Goal: Check status: Check status

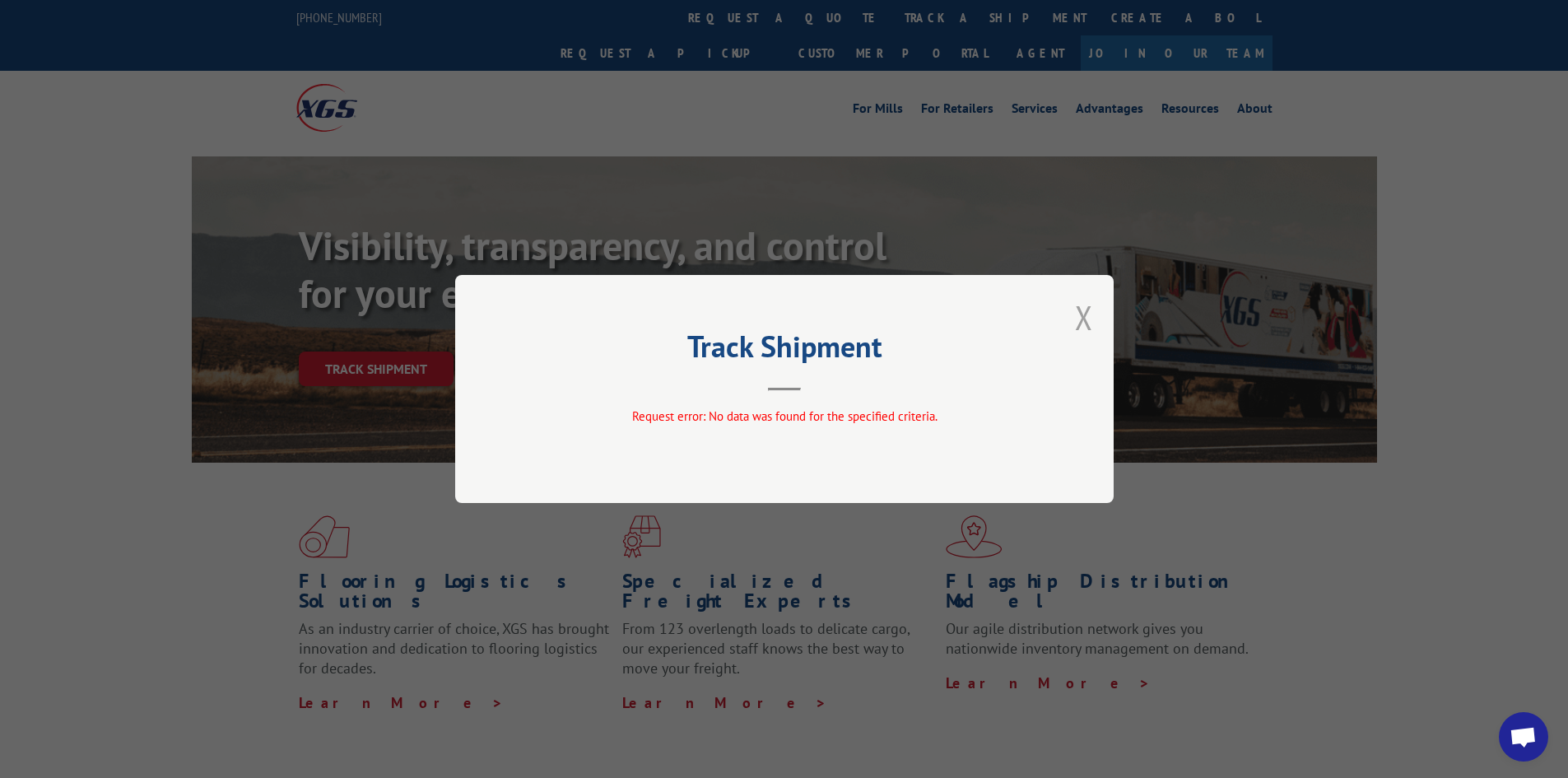
click at [1082, 322] on button "Close modal" at bounding box center [1084, 317] width 18 height 43
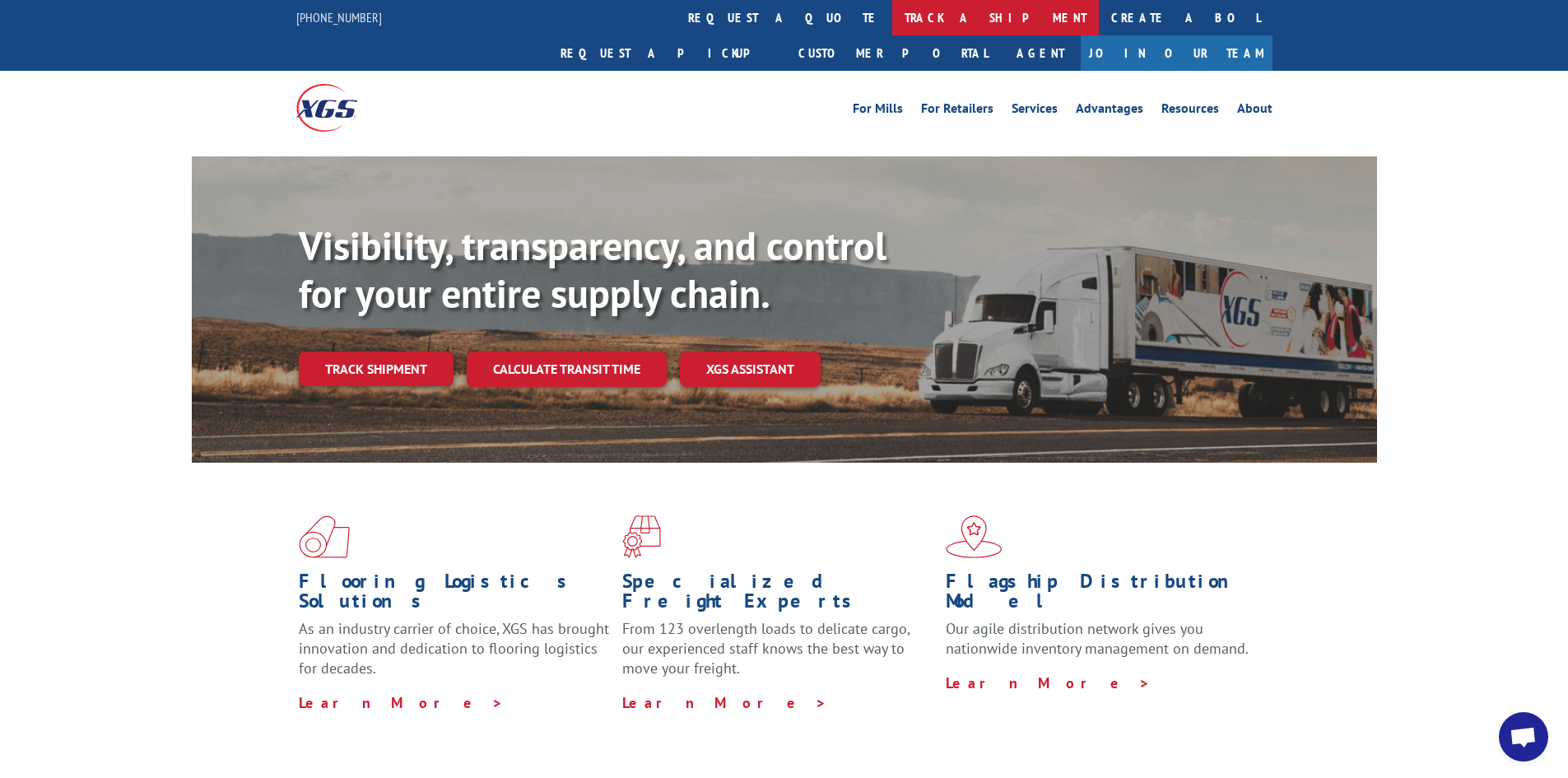
click at [892, 6] on link "track a shipment" at bounding box center [995, 17] width 207 height 36
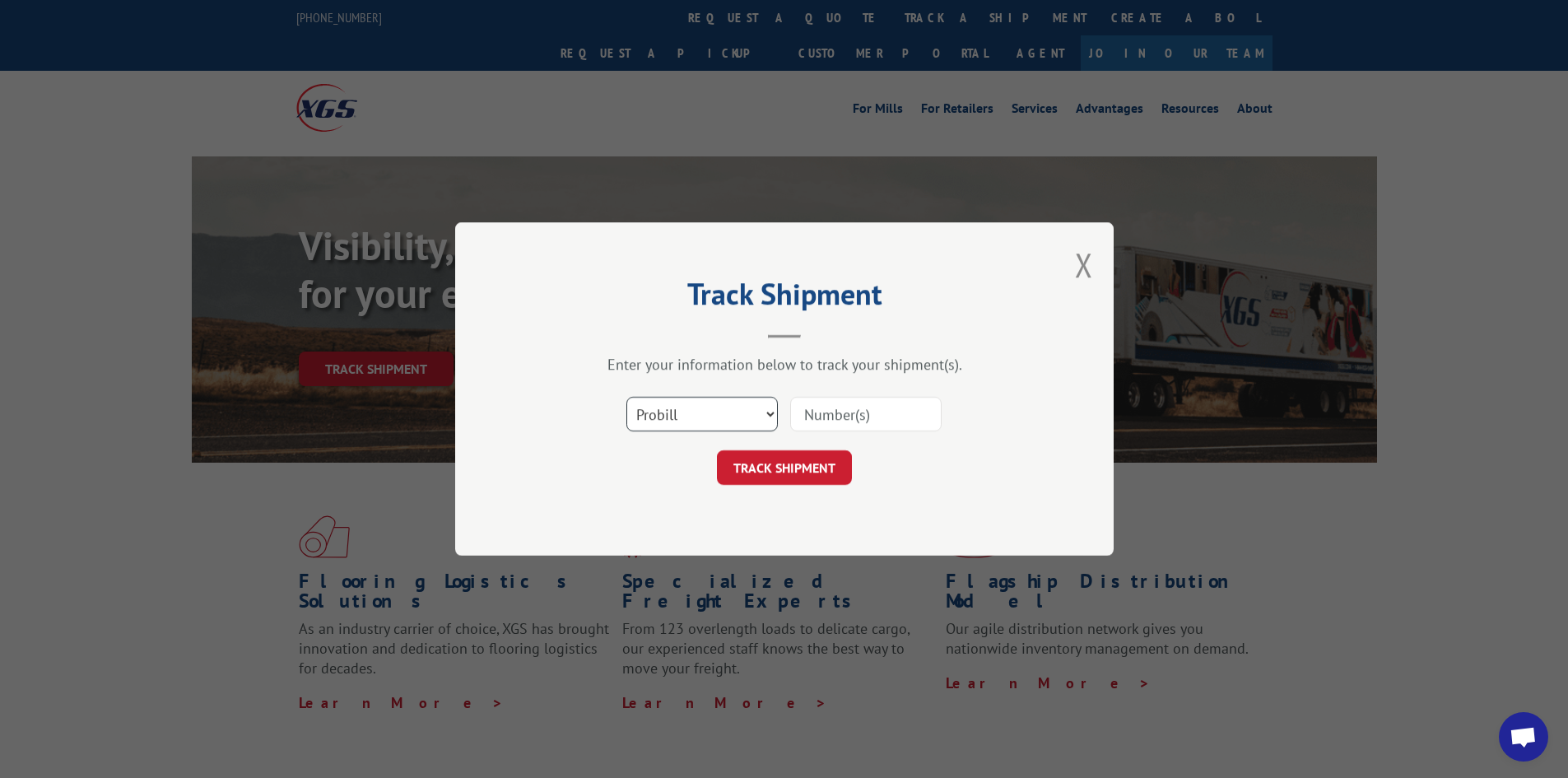
click at [676, 400] on select "Select category... Probill BOL PO" at bounding box center [701, 414] width 151 height 35
select select "bol"
click at [626, 397] on select "Select category... Probill BOL PO" at bounding box center [701, 414] width 151 height 35
click at [813, 420] on input at bounding box center [865, 414] width 151 height 35
paste input "455115"
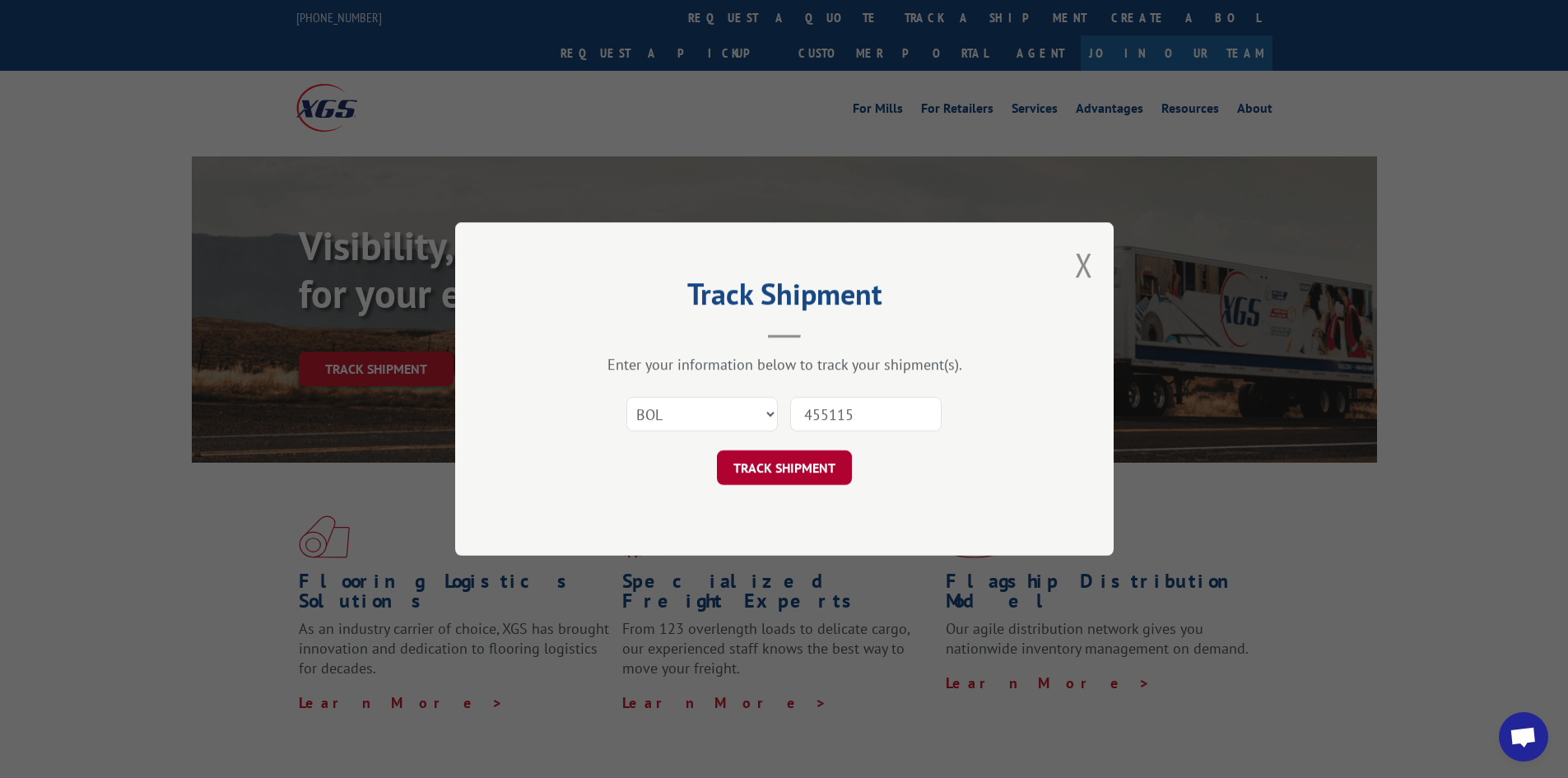
type input "455115"
click at [784, 466] on button "TRACK SHIPMENT" at bounding box center [784, 467] width 135 height 35
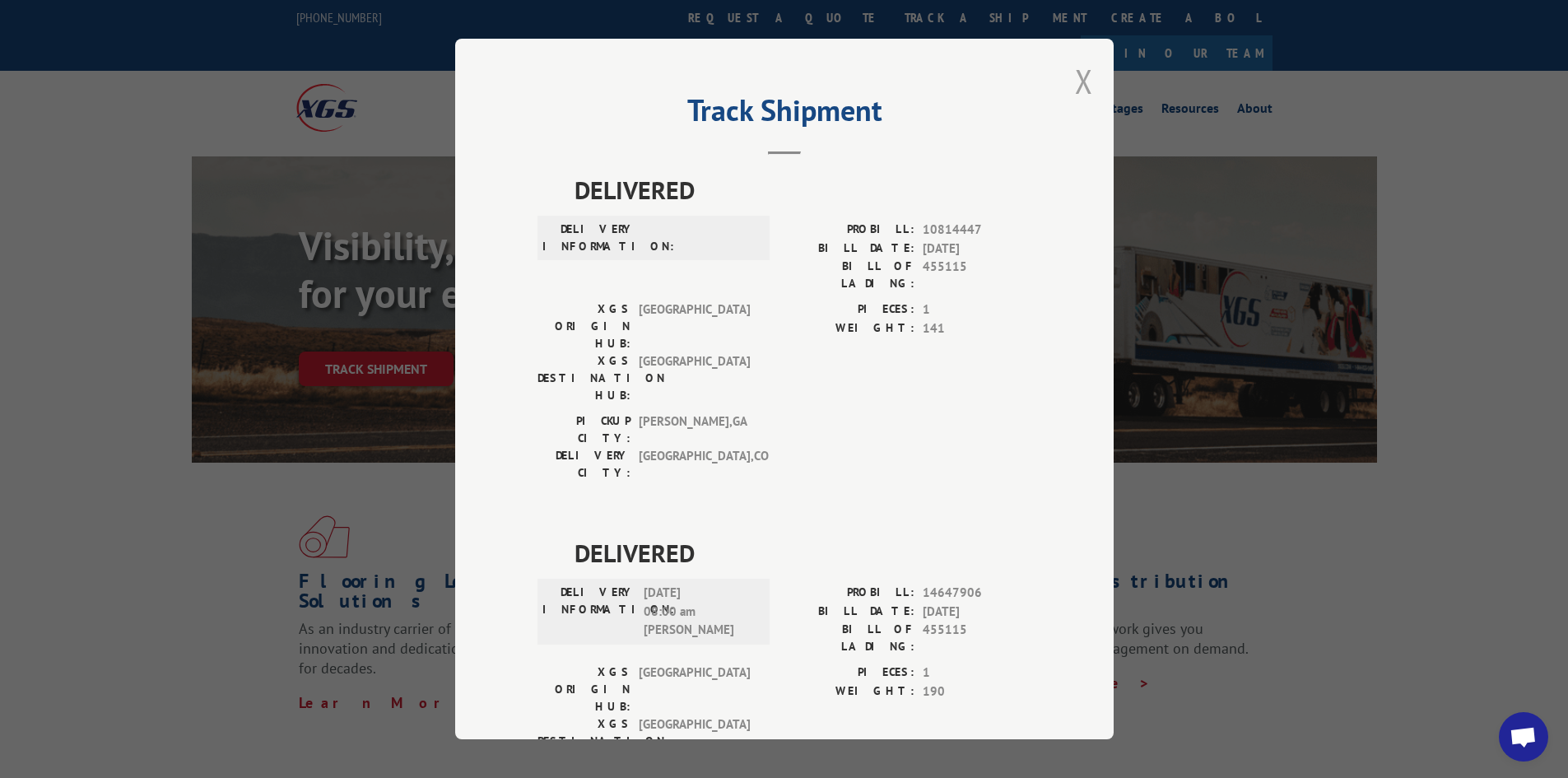
click at [1076, 79] on button "Close modal" at bounding box center [1084, 81] width 18 height 43
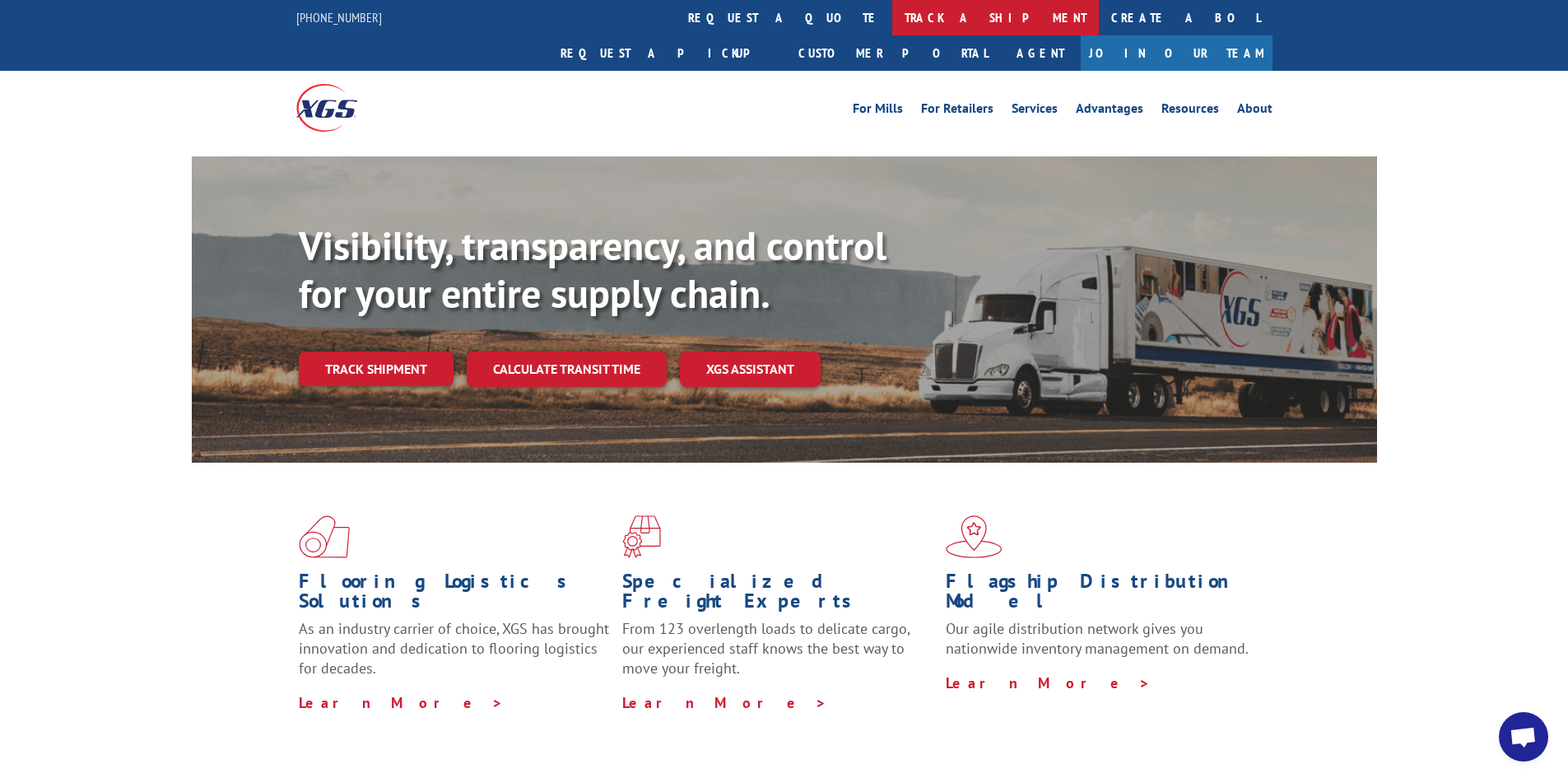
click at [892, 15] on link "track a shipment" at bounding box center [995, 17] width 207 height 36
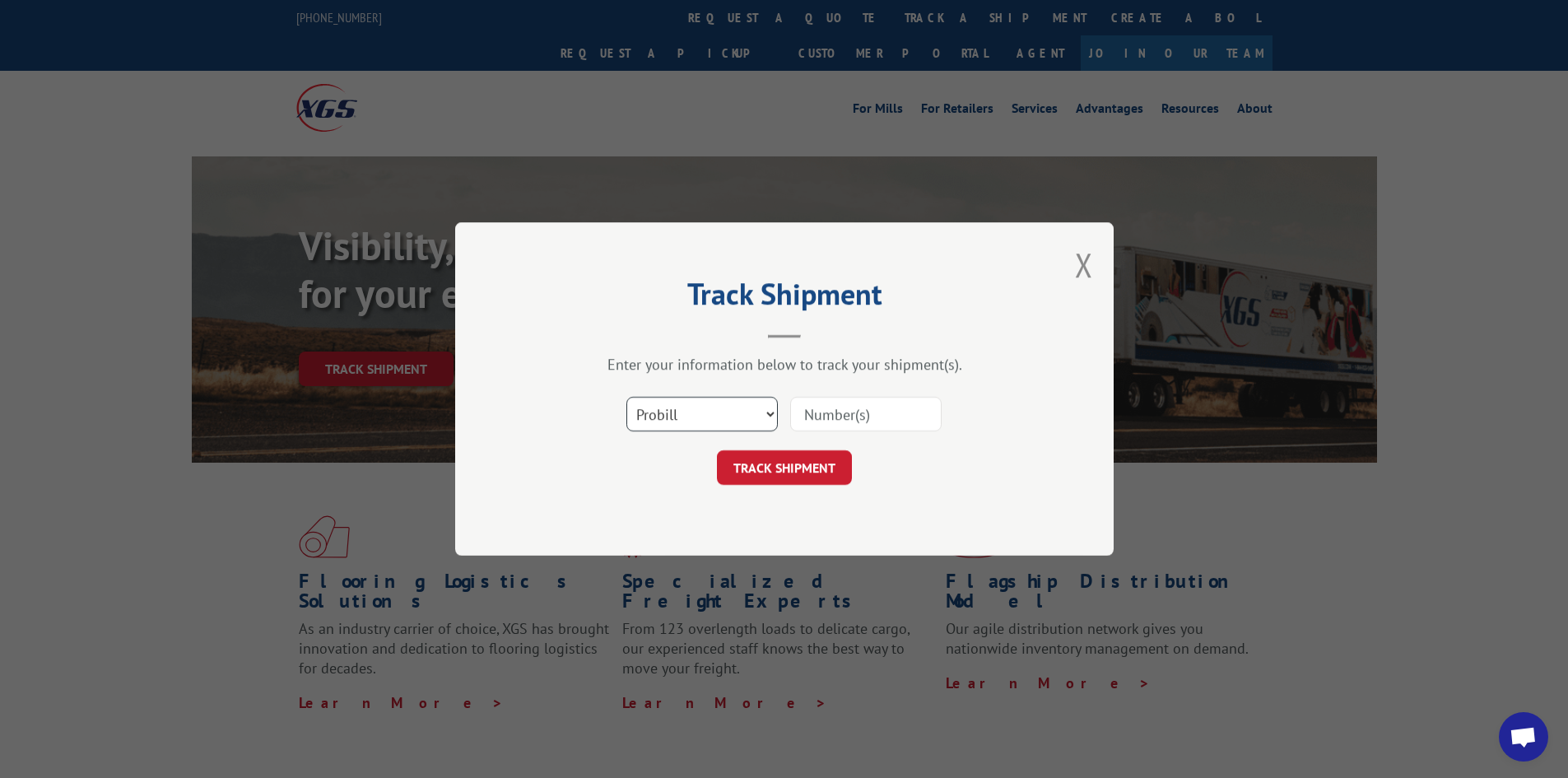
click at [699, 420] on select "Select category... Probill BOL PO" at bounding box center [701, 414] width 151 height 35
click at [850, 404] on input at bounding box center [865, 414] width 151 height 35
paste input "6395812"
type input "6395812"
click at [767, 473] on button "TRACK SHIPMENT" at bounding box center [784, 467] width 135 height 35
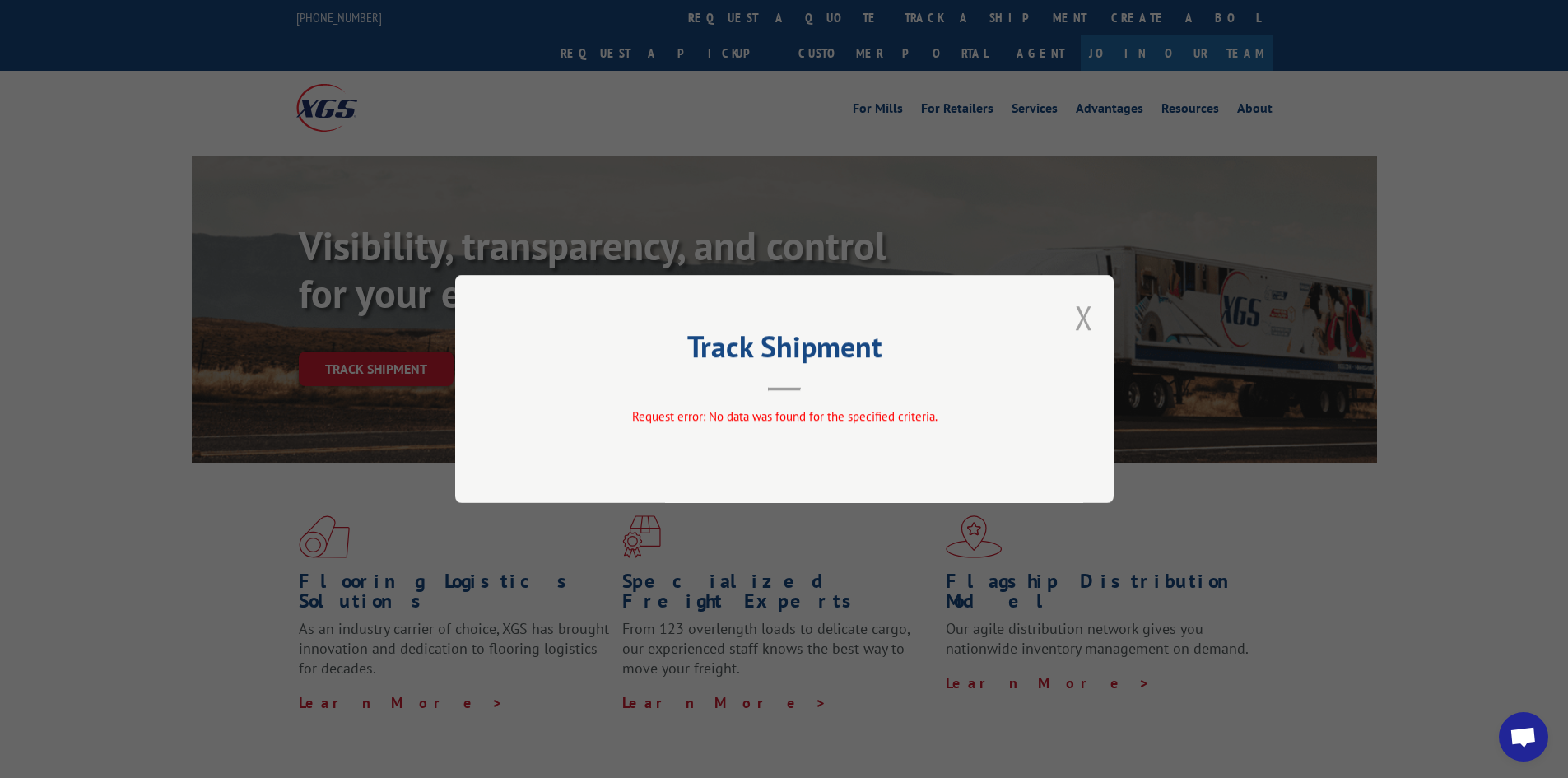
click at [1083, 313] on button "Close modal" at bounding box center [1084, 317] width 18 height 43
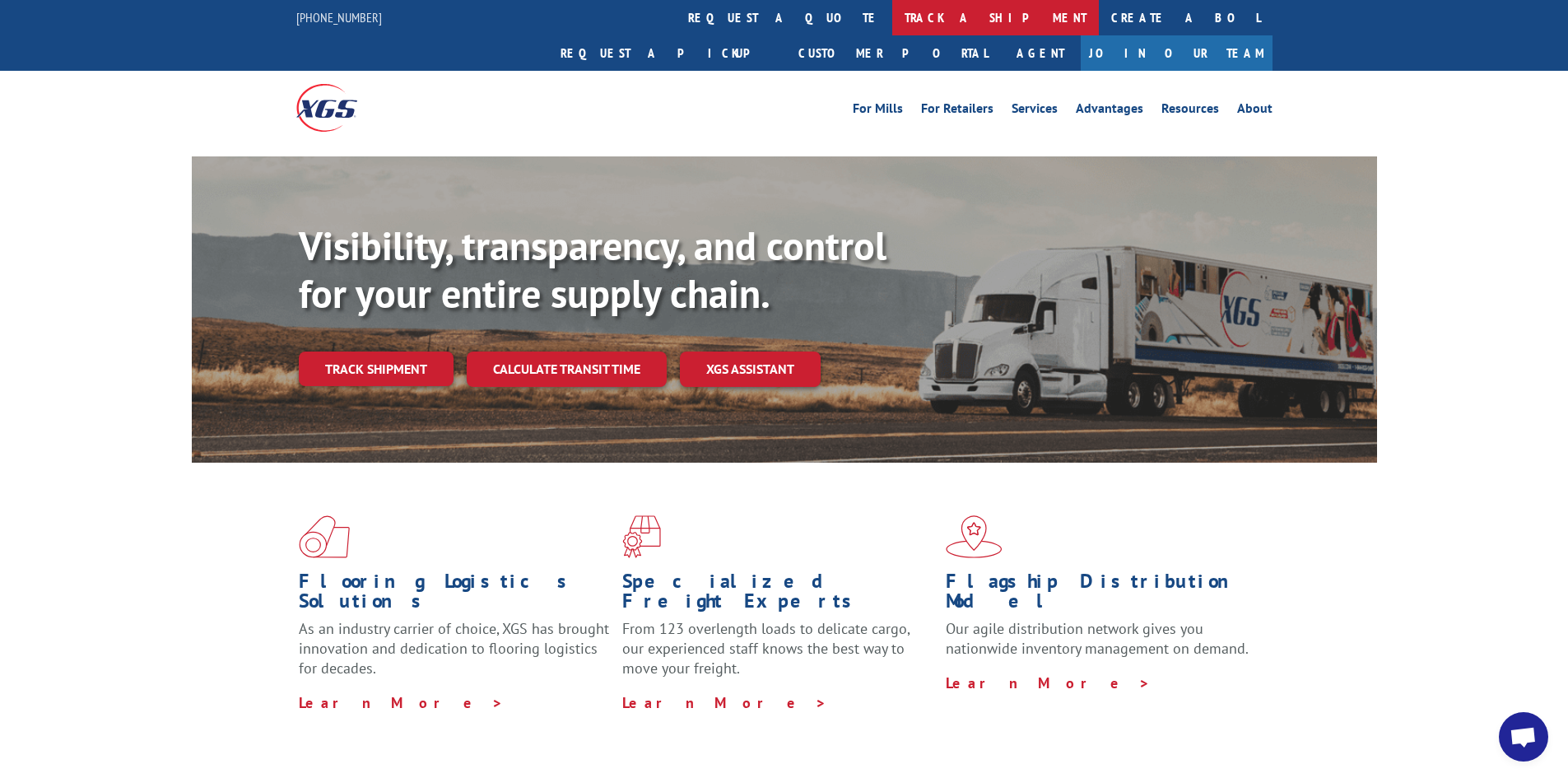
click at [892, 22] on link "track a shipment" at bounding box center [995, 17] width 207 height 36
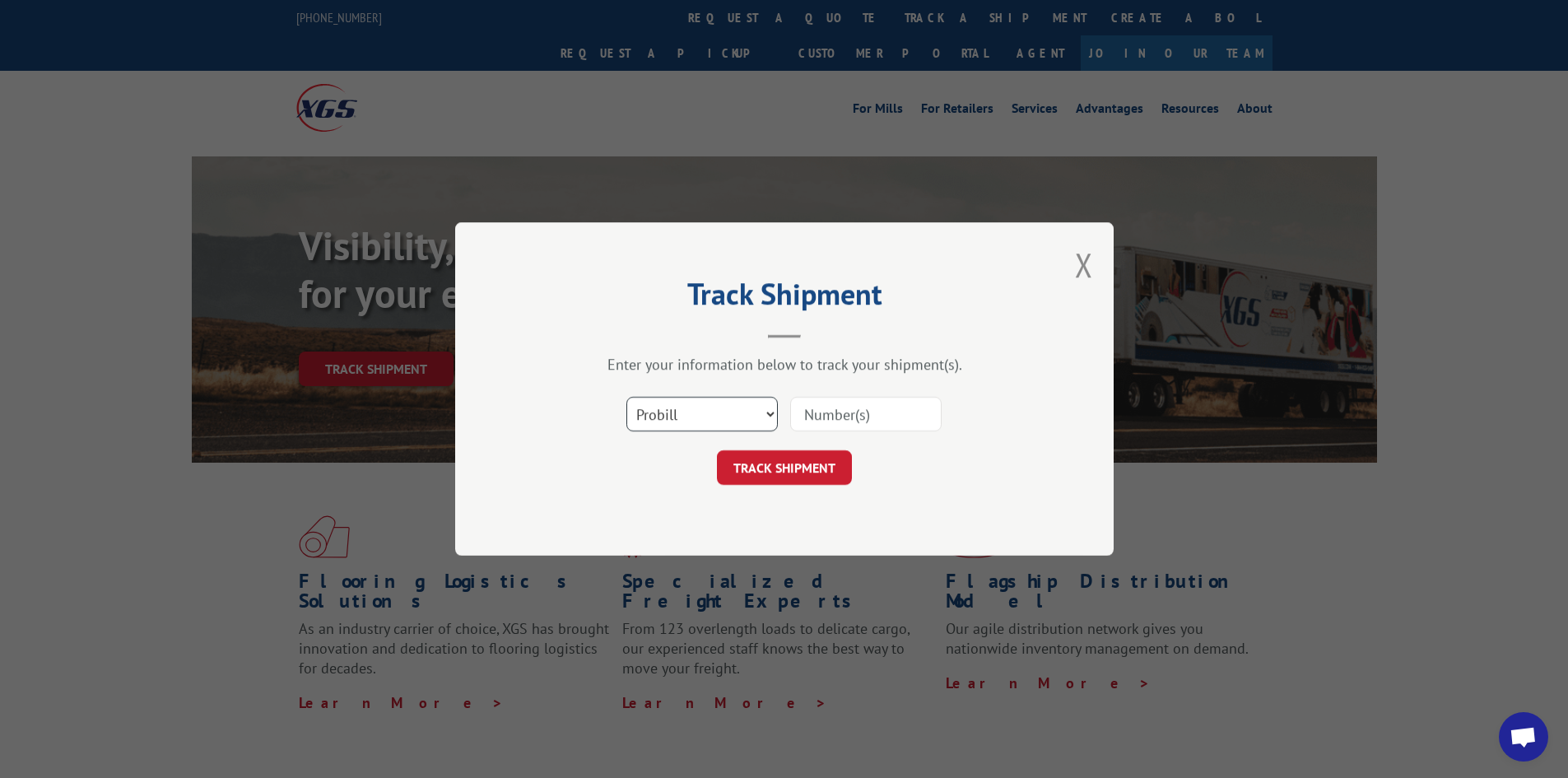
click at [672, 409] on select "Select category... Probill BOL PO" at bounding box center [701, 414] width 151 height 35
select select "bol"
click at [626, 397] on select "Select category... Probill BOL PO" at bounding box center [701, 414] width 151 height 35
click at [827, 410] on input at bounding box center [865, 414] width 151 height 35
paste input "6395812"
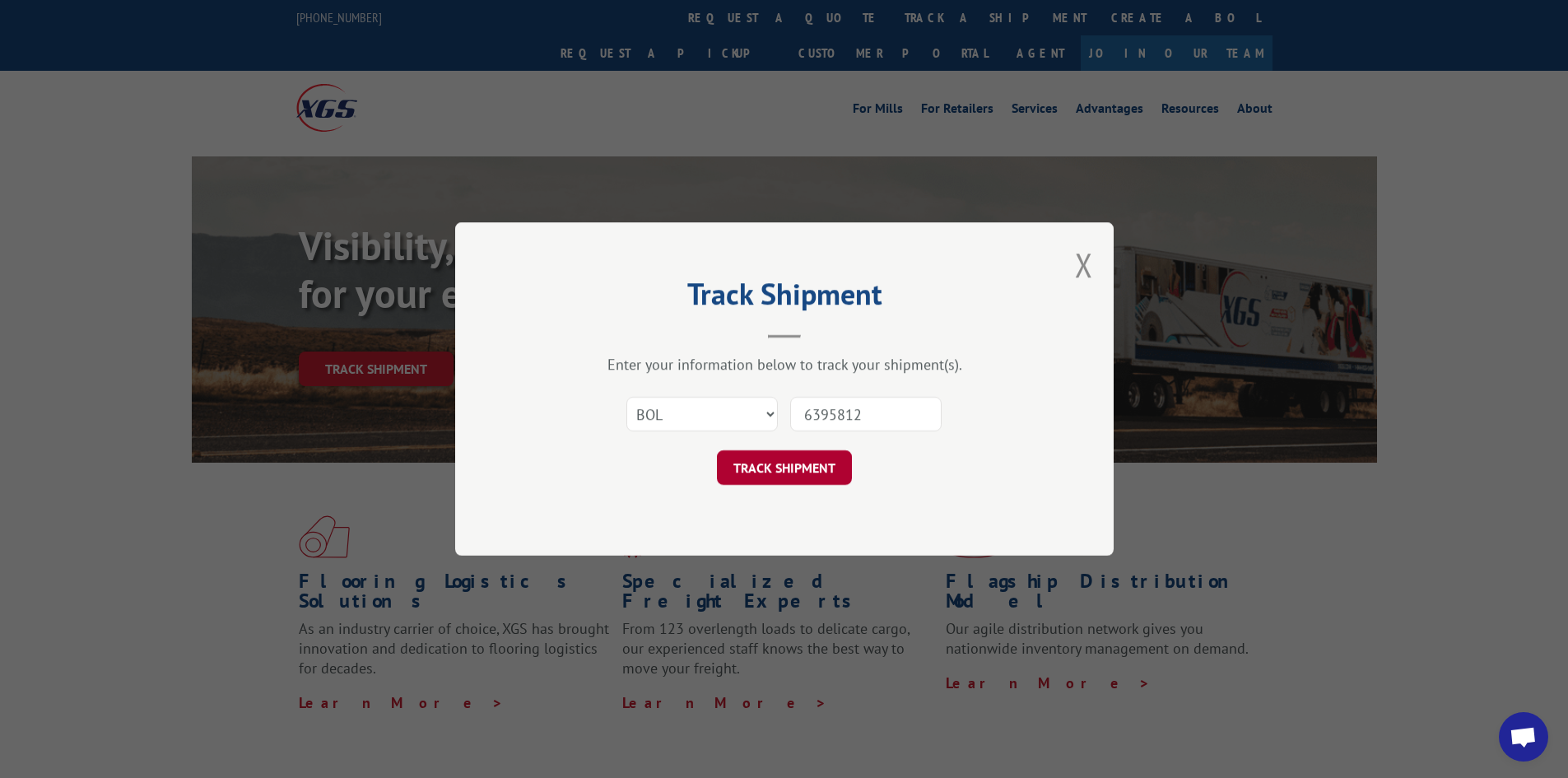
type input "6395812"
click at [790, 455] on button "TRACK SHIPMENT" at bounding box center [784, 467] width 135 height 35
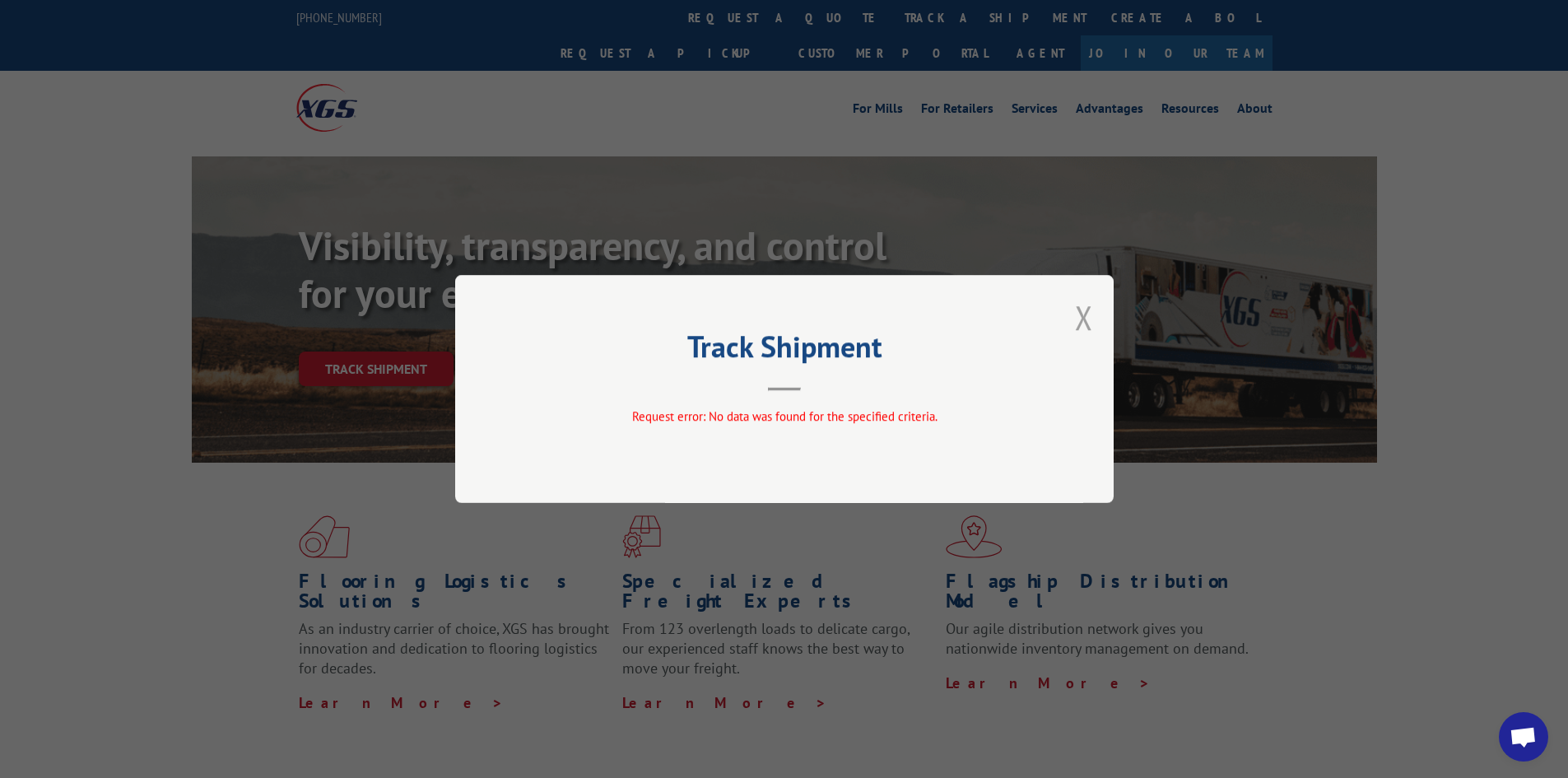
click at [1087, 318] on button "Close modal" at bounding box center [1084, 317] width 18 height 43
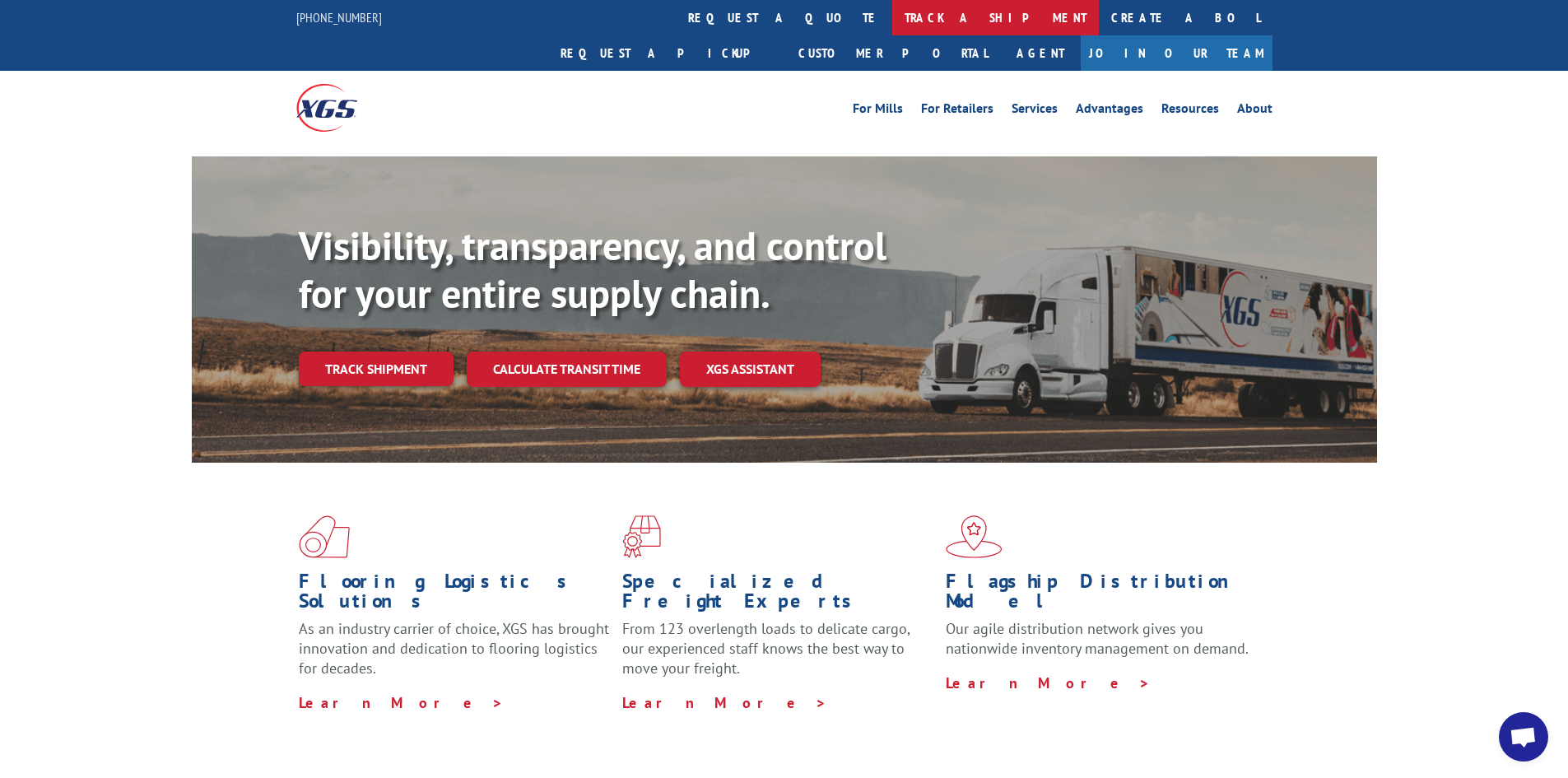
click at [892, 26] on link "track a shipment" at bounding box center [995, 17] width 207 height 36
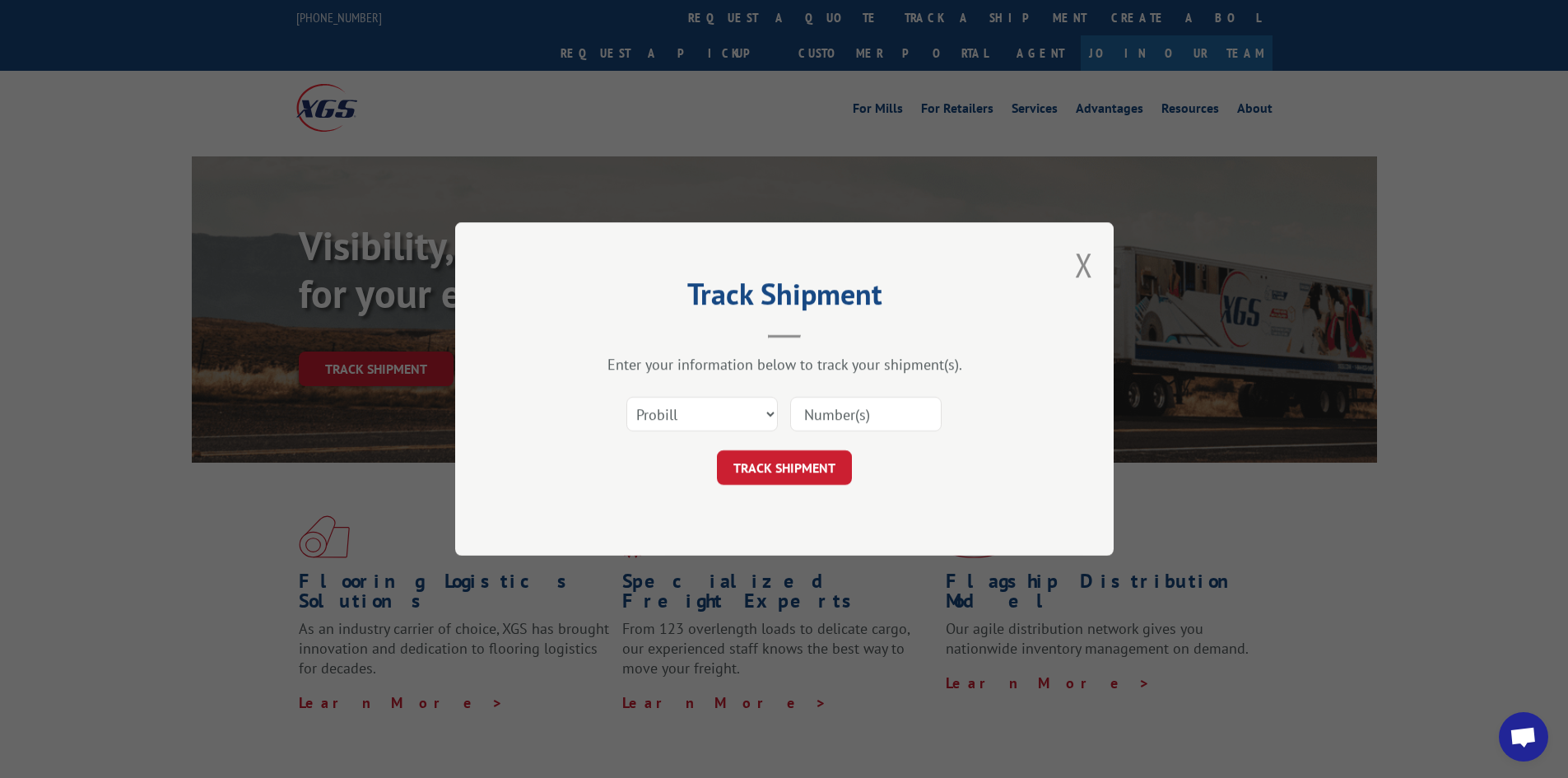
click at [800, 411] on input at bounding box center [865, 414] width 151 height 35
paste input "018195250910"
type input "018195250910"
click at [776, 468] on button "TRACK SHIPMENT" at bounding box center [784, 467] width 135 height 35
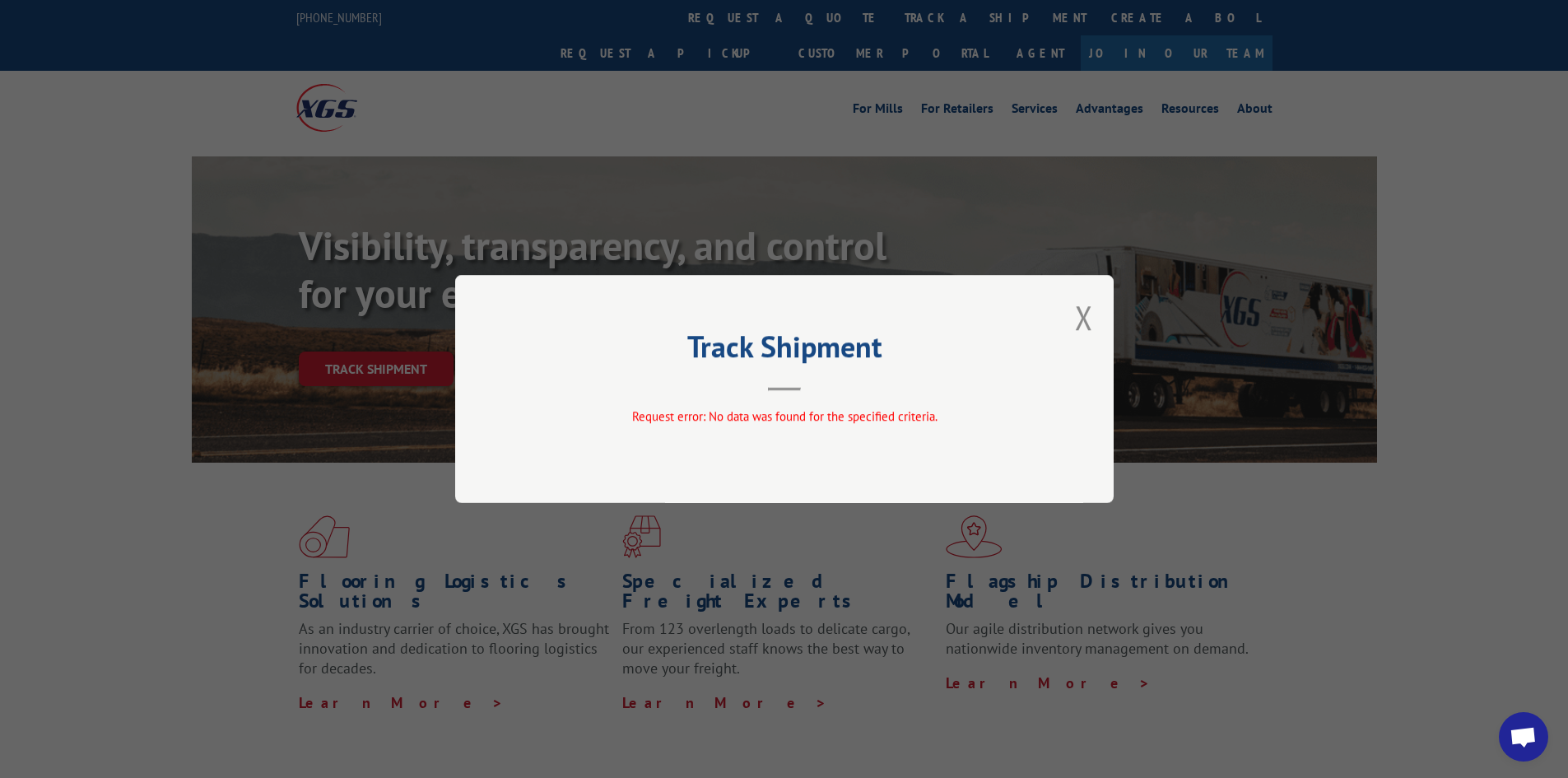
click at [1084, 315] on button "Close modal" at bounding box center [1084, 317] width 18 height 43
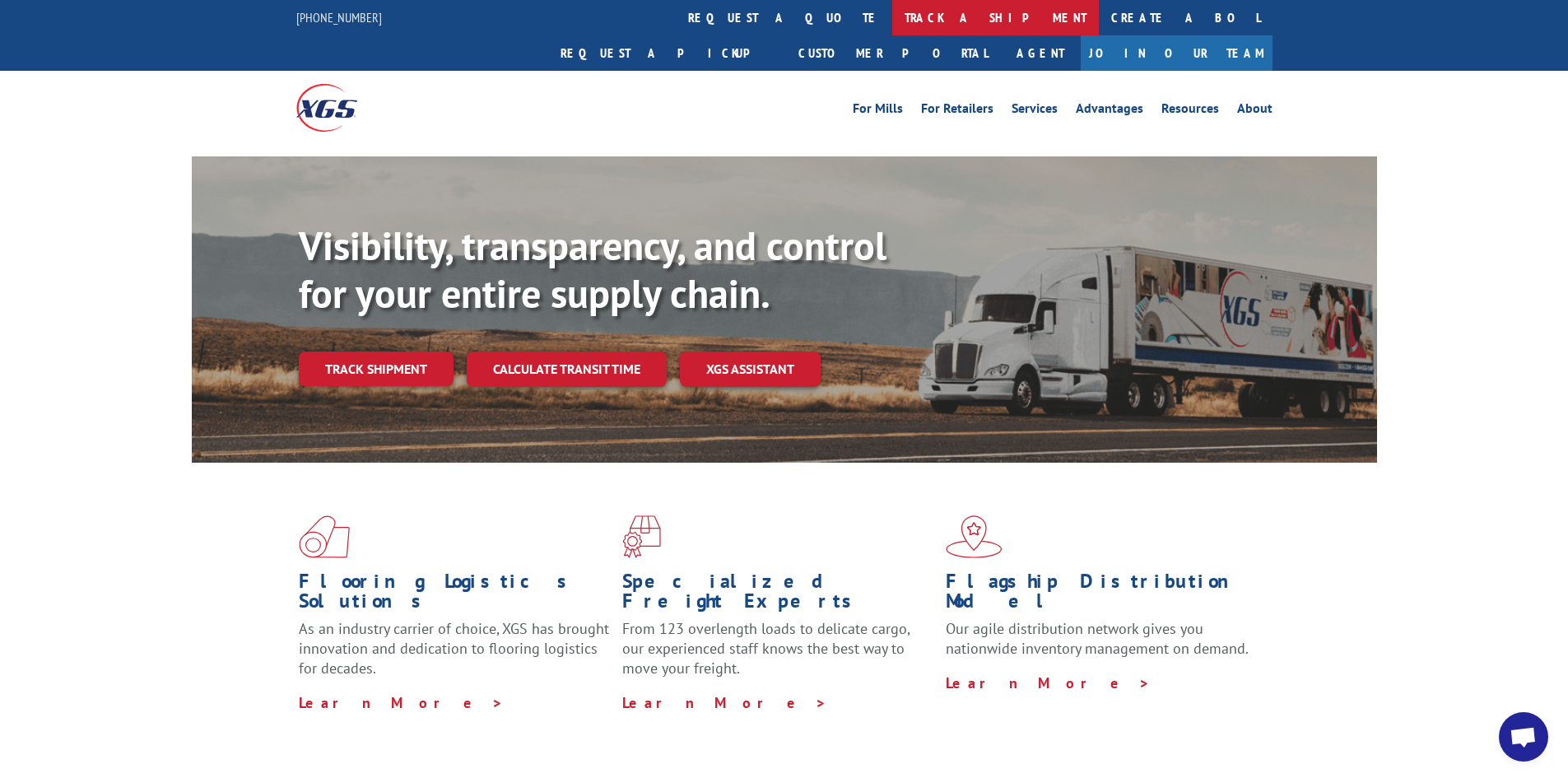
click at [892, 12] on link "track a shipment" at bounding box center [995, 17] width 207 height 36
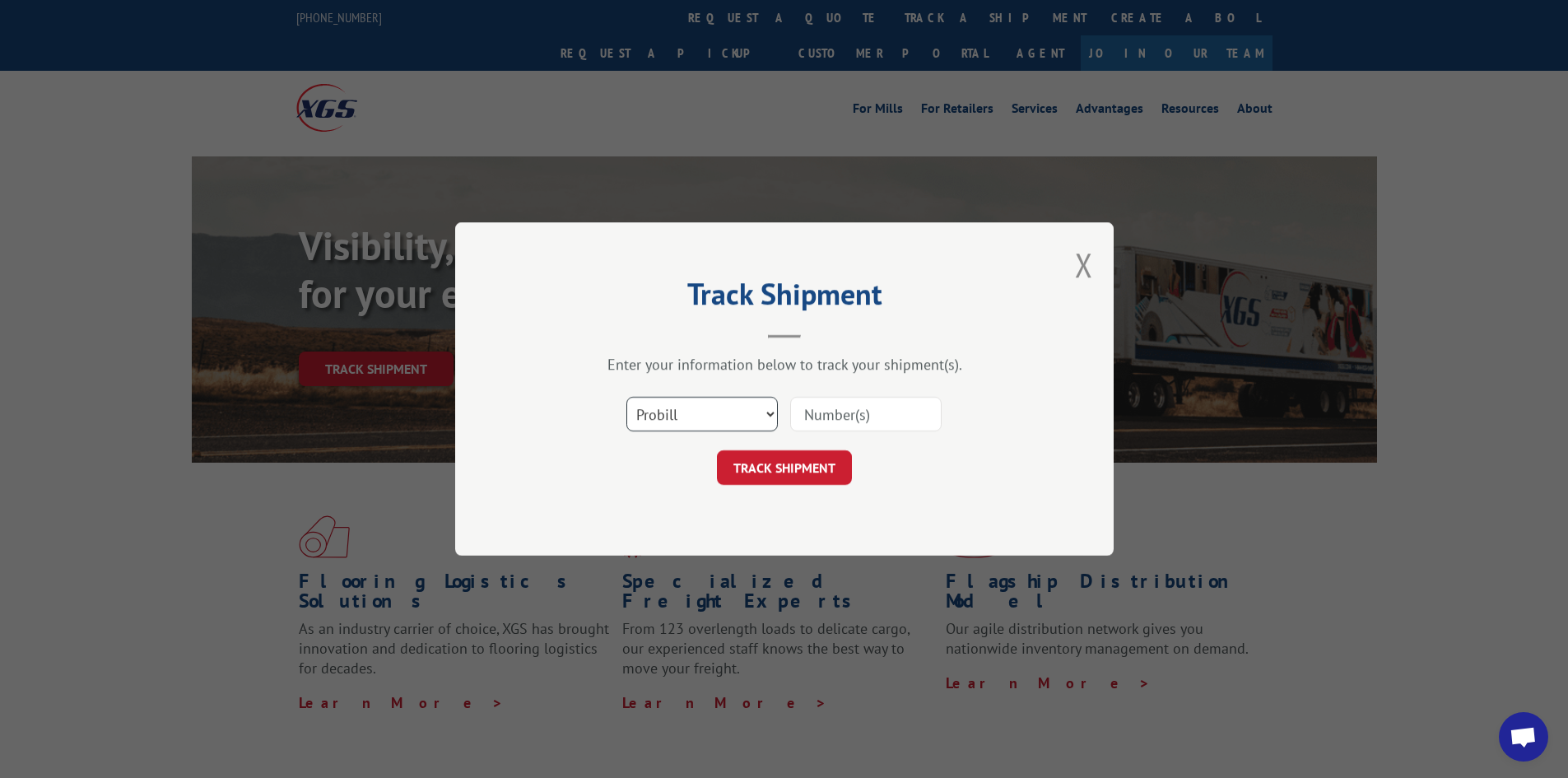
click at [680, 415] on select "Select category... Probill BOL PO" at bounding box center [701, 414] width 151 height 35
select select "po"
click at [626, 397] on select "Select category... Probill BOL PO" at bounding box center [701, 414] width 151 height 35
click at [827, 412] on input at bounding box center [865, 414] width 151 height 35
type input "40517956"
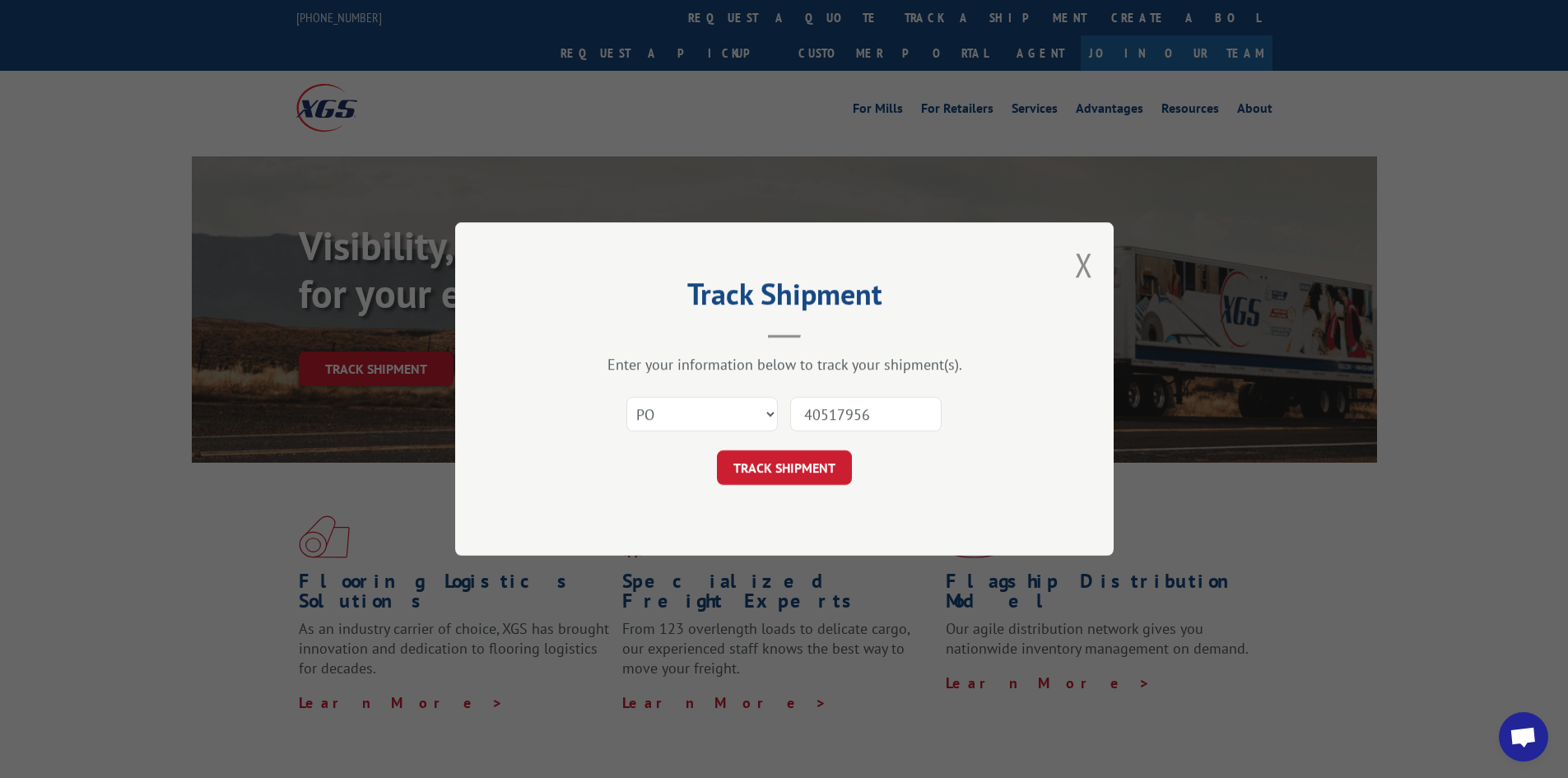
click at [717, 450] on button "TRACK SHIPMENT" at bounding box center [784, 467] width 135 height 35
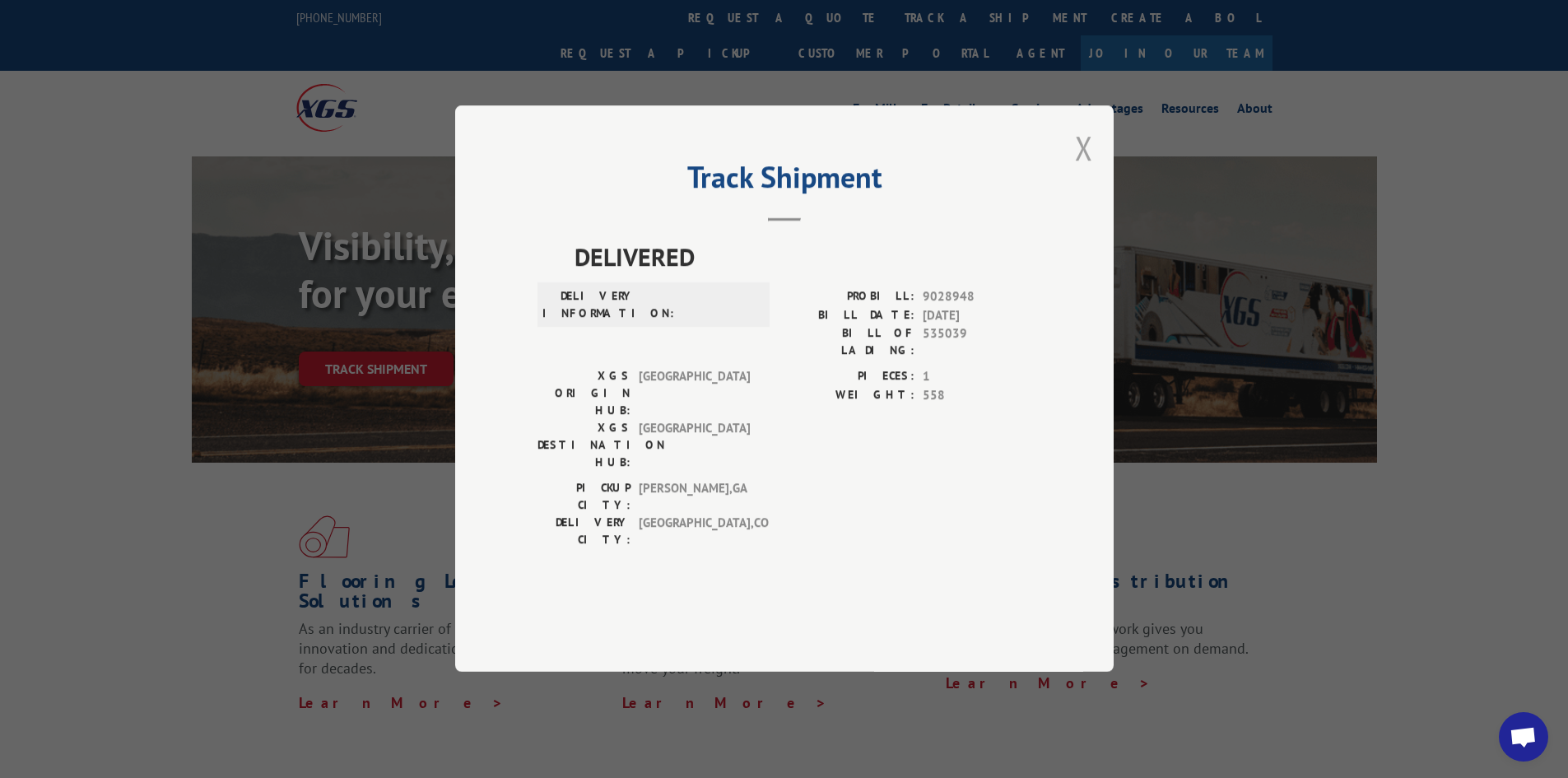
click at [1084, 169] on button "Close modal" at bounding box center [1084, 147] width 18 height 43
